Goal: Information Seeking & Learning: Learn about a topic

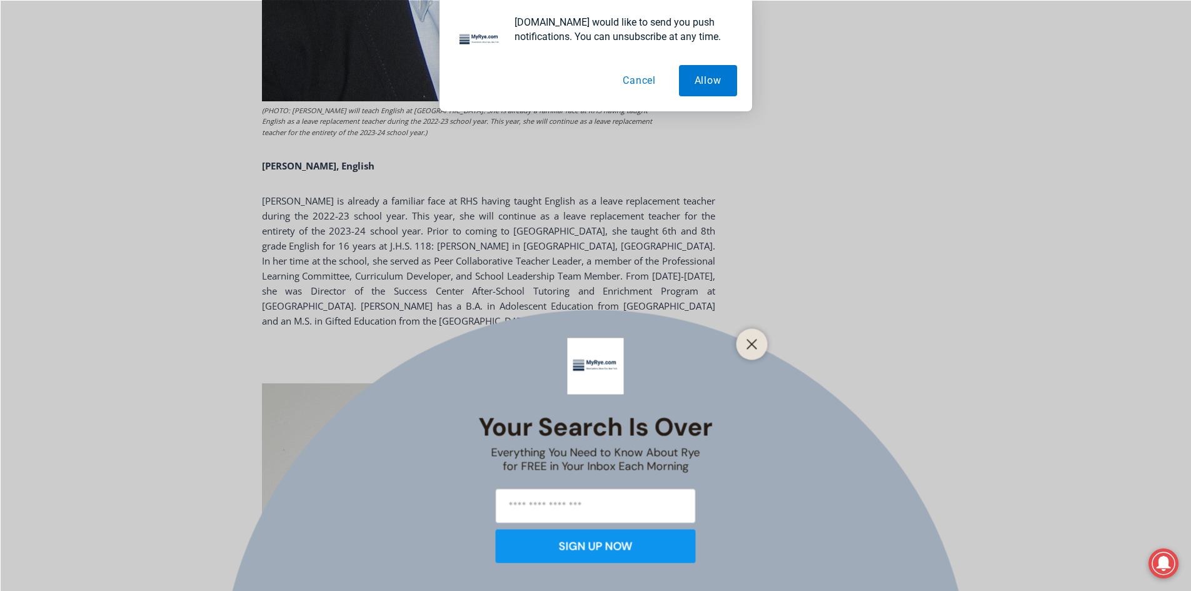
scroll to position [2913, 0]
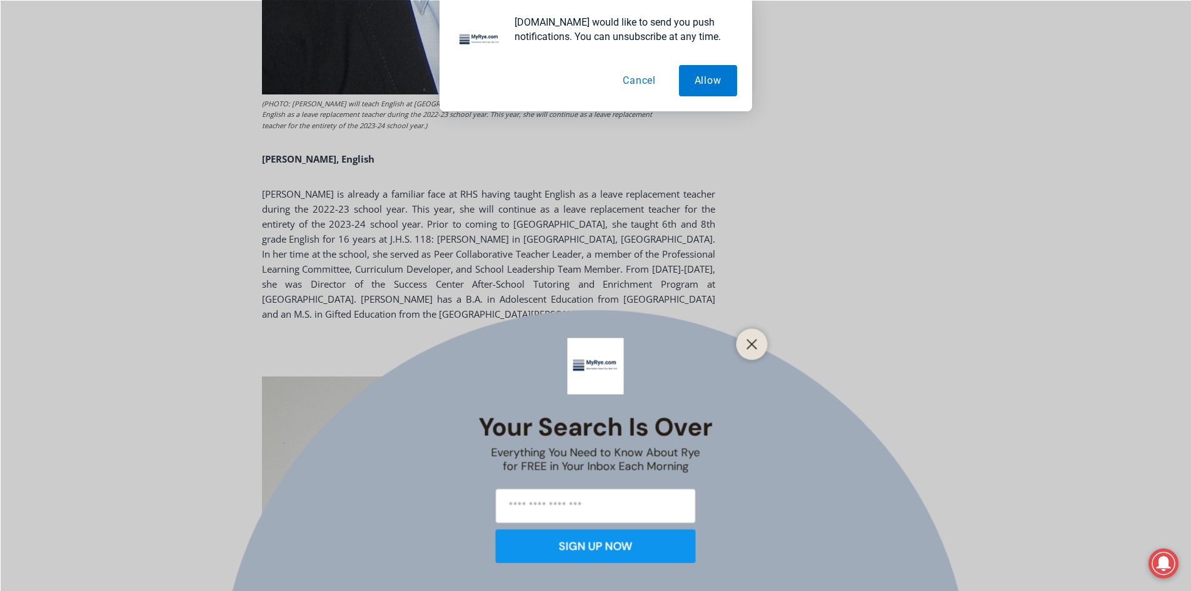
click at [361, 115] on div "Your Search is Over Everything You Need to Know About Rye for FREE in Your Inbo…" at bounding box center [595, 295] width 1191 height 591
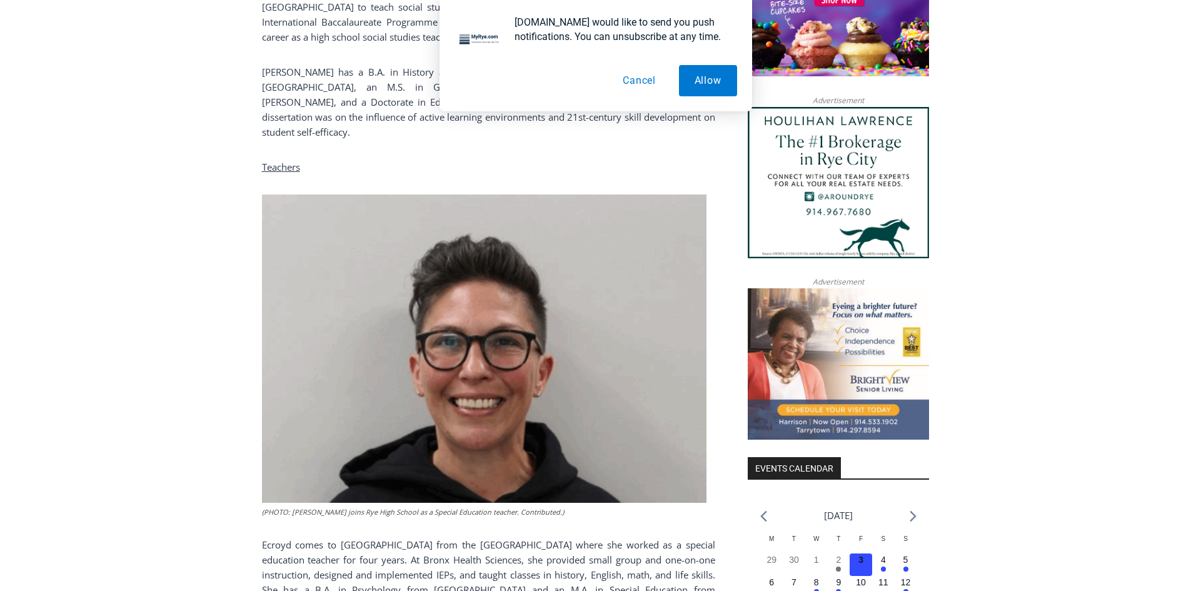
scroll to position [1125, 0]
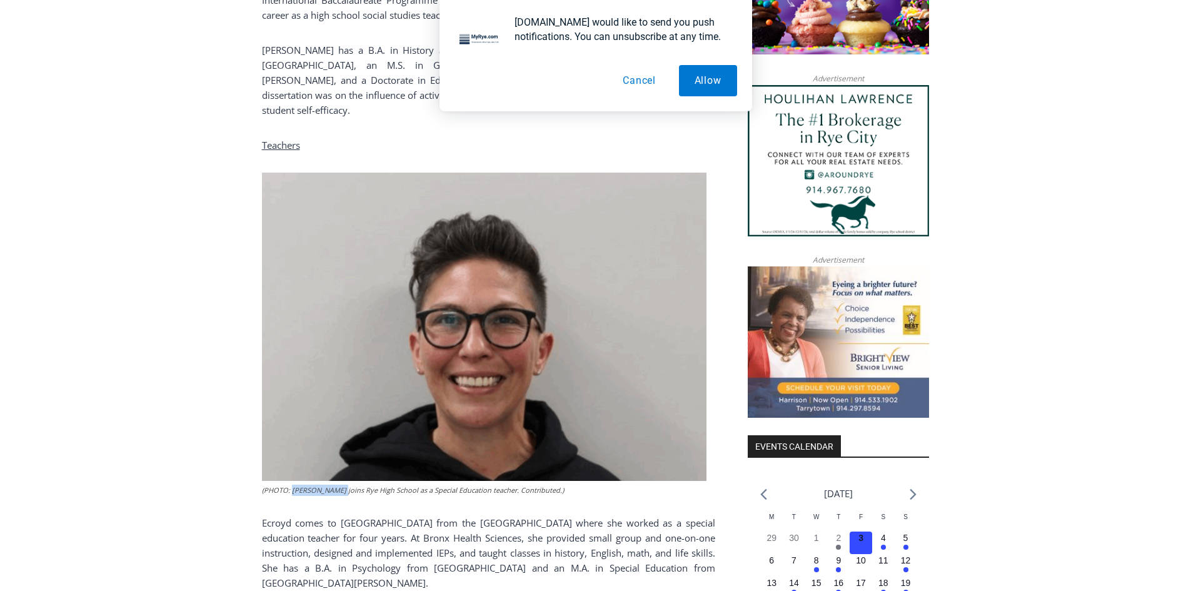
drag, startPoint x: 333, startPoint y: 476, endPoint x: 293, endPoint y: 480, distance: 40.2
click at [293, 484] on figcaption "(PHOTO: [PERSON_NAME] joins Rye High School as a Special Education teacher. Con…" at bounding box center [484, 489] width 444 height 11
drag, startPoint x: 304, startPoint y: 476, endPoint x: 355, endPoint y: 334, distance: 150.1
click at [355, 334] on img at bounding box center [484, 327] width 444 height 308
copy figcaption "[PERSON_NAME] j"
